Goal: Task Accomplishment & Management: Manage account settings

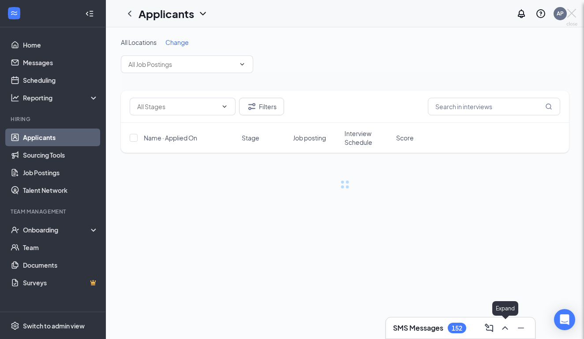
click at [504, 329] on div at bounding box center [292, 169] width 584 height 339
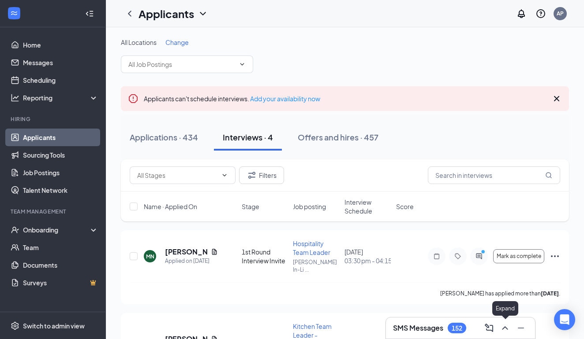
click at [503, 331] on icon "ChevronUp" at bounding box center [505, 328] width 11 height 11
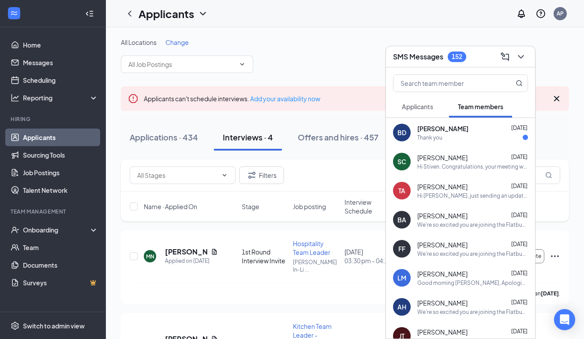
click at [433, 138] on div "Thank you" at bounding box center [429, 137] width 25 height 7
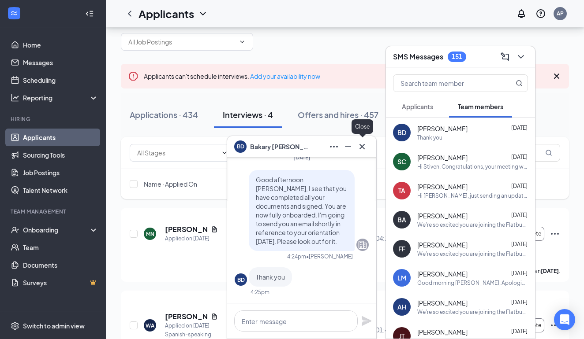
click at [362, 146] on icon "Cross" at bounding box center [362, 147] width 11 height 11
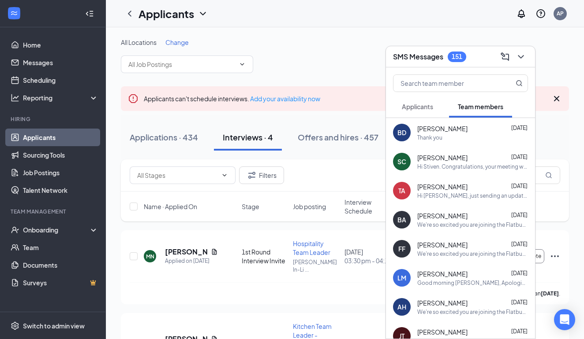
click at [417, 103] on span "Applicants" at bounding box center [417, 107] width 31 height 8
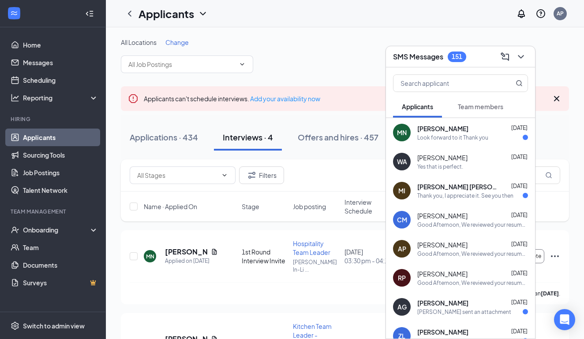
click at [431, 128] on span "[PERSON_NAME]" at bounding box center [442, 128] width 51 height 9
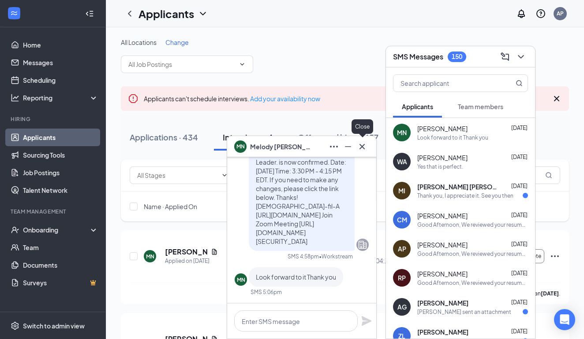
click at [361, 144] on icon "Cross" at bounding box center [362, 147] width 11 height 11
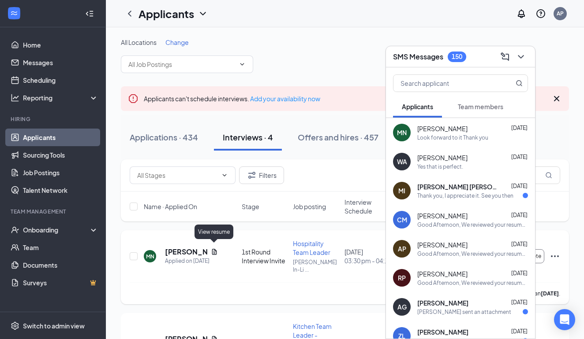
click at [212, 249] on icon "Document" at bounding box center [214, 252] width 5 height 6
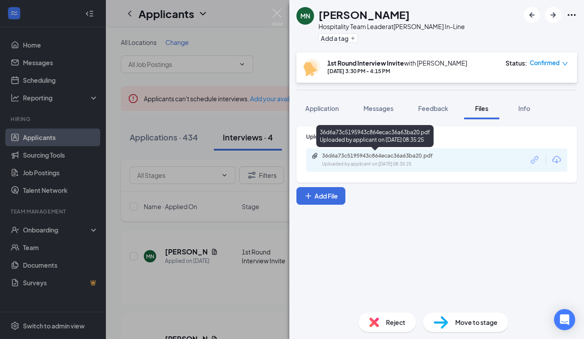
click at [362, 159] on div "36d6a73c5195943c864ecac36a63ba20.pdf" at bounding box center [383, 156] width 123 height 7
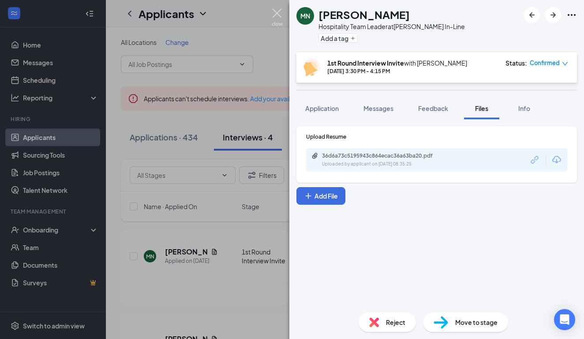
click at [275, 16] on img at bounding box center [277, 17] width 11 height 17
